Goal: Browse casually: Explore the website without a specific task or goal

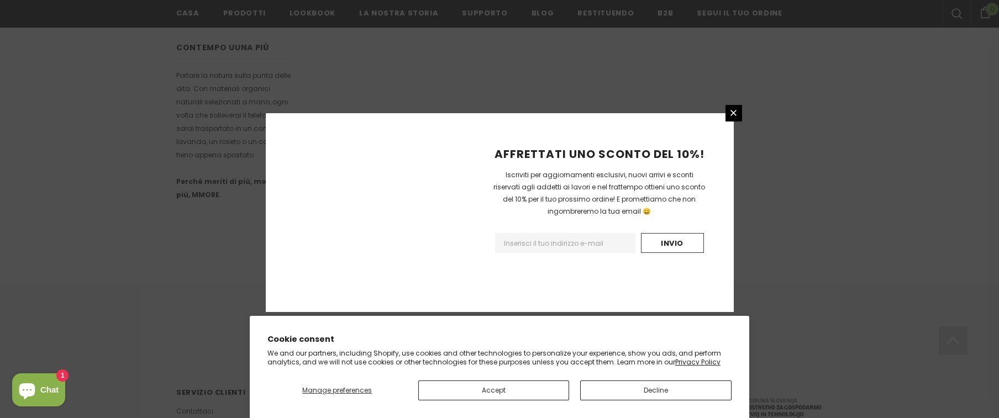
scroll to position [714, 0]
